Goal: Book appointment/travel/reservation

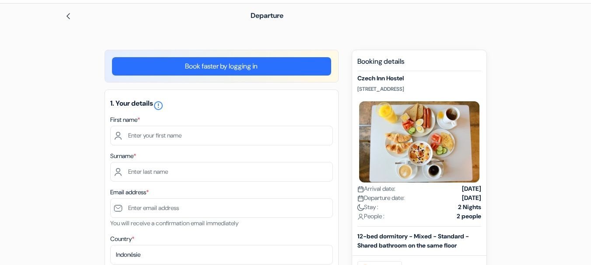
scroll to position [44, 0]
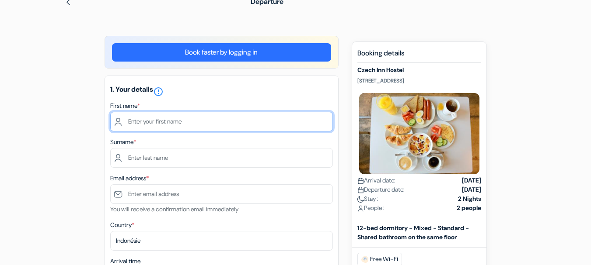
drag, startPoint x: 203, startPoint y: 129, endPoint x: 204, endPoint y: 122, distance: 6.7
click at [203, 129] on input "text" at bounding box center [221, 122] width 223 height 20
type input "fgfdg"
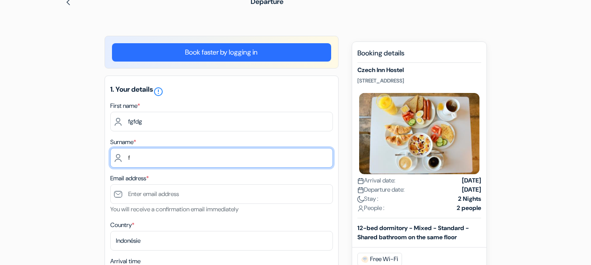
click at [173, 152] on input "f" at bounding box center [221, 158] width 223 height 20
type input "fgfgf"
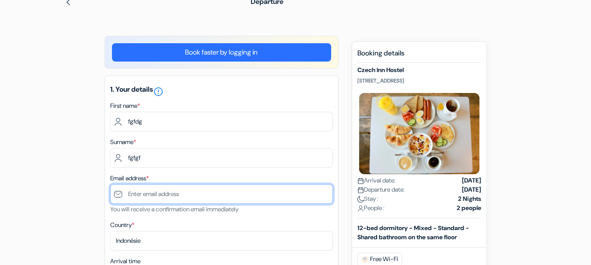
click at [161, 191] on input "text" at bounding box center [221, 195] width 223 height 20
paste input "[EMAIL_ADDRESS][DOMAIN_NAME]"
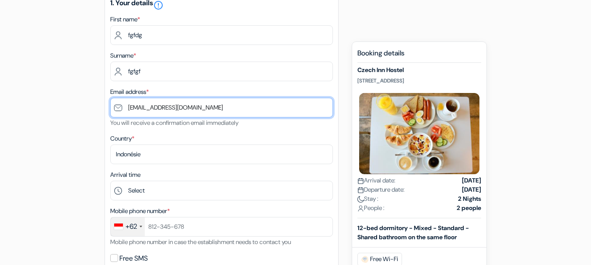
scroll to position [131, 0]
type input "[EMAIL_ADDRESS][DOMAIN_NAME]"
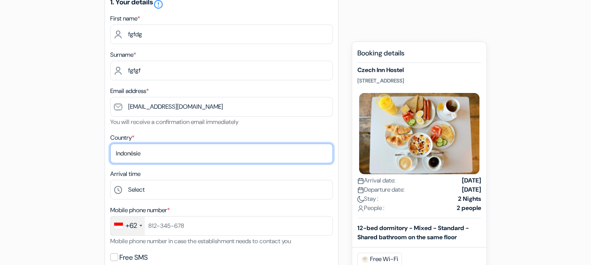
click at [164, 162] on select "Select country [GEOGRAPHIC_DATA] [GEOGRAPHIC_DATA] [GEOGRAPHIC_DATA] [GEOGRAPHI…" at bounding box center [221, 154] width 223 height 20
click at [166, 156] on select "Select country [GEOGRAPHIC_DATA] [GEOGRAPHIC_DATA] [GEOGRAPHIC_DATA] [GEOGRAPHI…" at bounding box center [221, 154] width 223 height 20
select select "67"
click at [110, 144] on select "Select country [GEOGRAPHIC_DATA] [GEOGRAPHIC_DATA] [GEOGRAPHIC_DATA] [GEOGRAPHI…" at bounding box center [221, 154] width 223 height 20
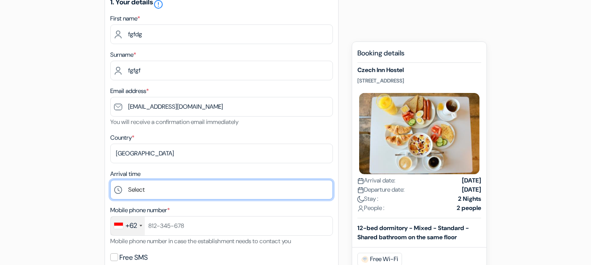
click at [201, 191] on select "Select 1:00 2:00 3:00 4:00 5:00 6:00 7:00 8:00 9:00 10:00 11:00 12:00 1:00 p.m.…" at bounding box center [221, 190] width 223 height 20
select select "15"
click at [110, 181] on select "Select 1:00 2:00 3:00 4:00 5:00 6:00 7:00 8:00 9:00 10:00 11:00 12:00 1:00 p.m.…" at bounding box center [221, 190] width 223 height 20
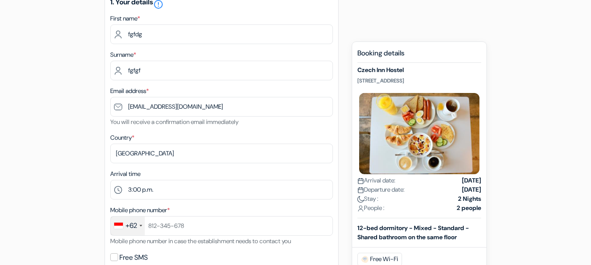
click at [204, 130] on div "1. Your details error_outline First name * fgfdg Surname * fgfgf Email address …" at bounding box center [221, 141] width 234 height 306
click at [141, 229] on div "+62" at bounding box center [128, 226] width 34 height 19
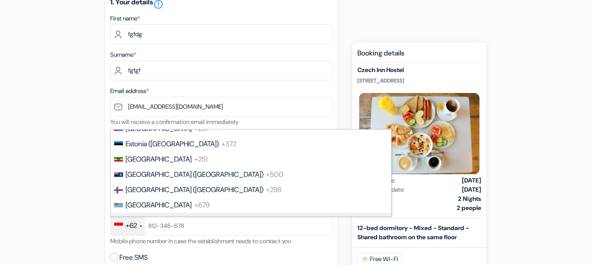
scroll to position [1194, 0]
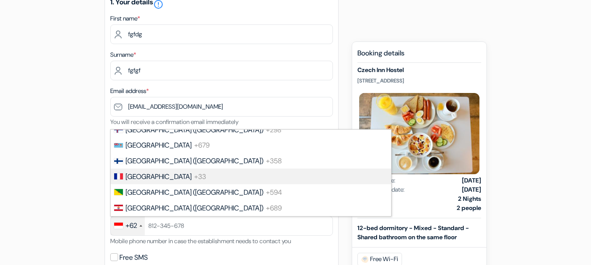
click at [194, 174] on font "+33" at bounding box center [200, 176] width 12 height 9
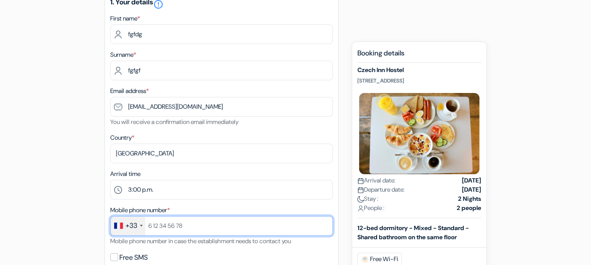
paste input "[PHONE_NUMBER]"
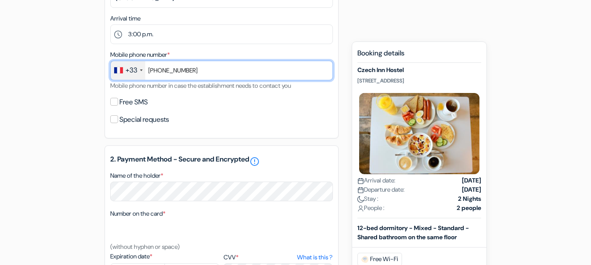
scroll to position [350, 0]
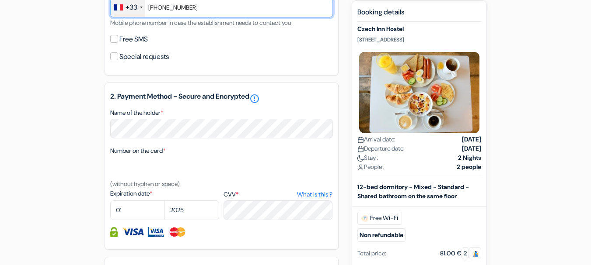
type input "[PHONE_NUMBER]"
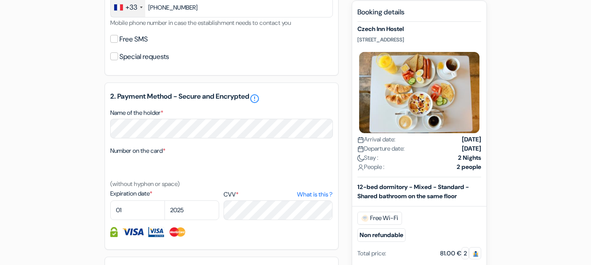
click at [169, 56] on font "Special requests" at bounding box center [143, 56] width 49 height 9
click at [118, 56] on input "Special requests" at bounding box center [114, 56] width 8 height 8
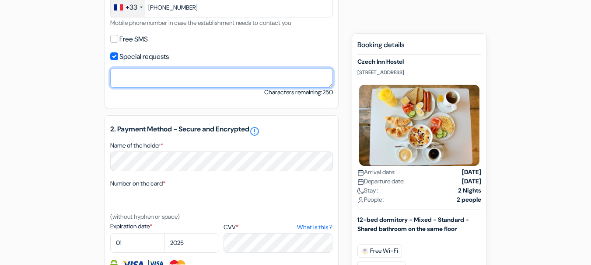
click at [271, 77] on textarea "Name of the holder *" at bounding box center [221, 78] width 223 height 20
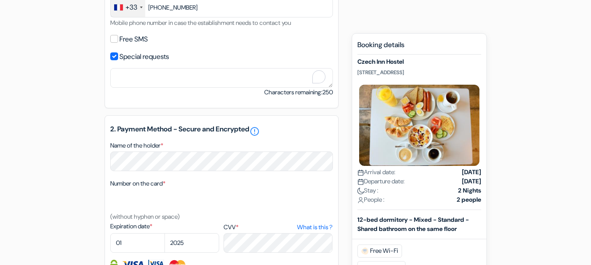
click at [156, 59] on font "Special requests" at bounding box center [143, 56] width 49 height 9
click at [118, 59] on input "Special requests" at bounding box center [114, 56] width 8 height 8
checkbox input "false"
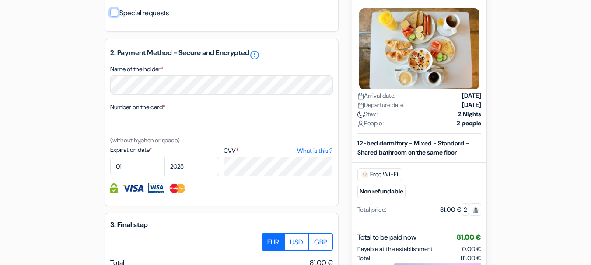
scroll to position [437, 0]
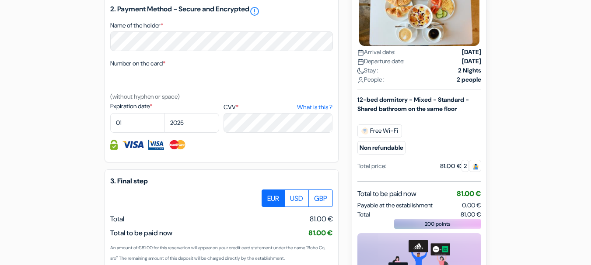
drag, startPoint x: 158, startPoint y: 182, endPoint x: 181, endPoint y: 181, distance: 23.2
click at [180, 181] on h5 "3. Final step" at bounding box center [221, 181] width 223 height 8
copy font "Final step"
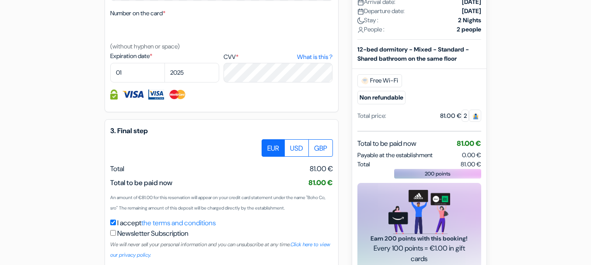
scroll to position [537, 0]
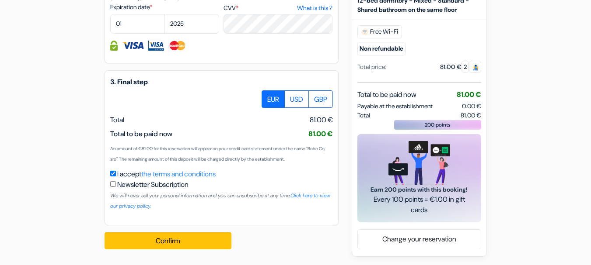
click at [179, 186] on font "Newsletter Subscription" at bounding box center [152, 184] width 71 height 9
click at [116, 177] on input "I accept the terms and conditions" at bounding box center [113, 174] width 6 height 6
click at [188, 189] on label "Newsletter Subscription" at bounding box center [152, 185] width 71 height 10
click at [116, 177] on input "I accept the terms and conditions" at bounding box center [113, 174] width 6 height 6
checkbox input "true"
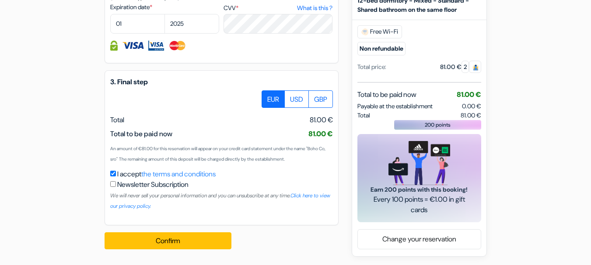
click at [116, 186] on div "Newsletter Subscription We will never sell your personal information and you ca…" at bounding box center [221, 195] width 223 height 31
click at [113, 186] on input "checkbox" at bounding box center [113, 184] width 6 height 6
checkbox input "true"
